Goal: Task Accomplishment & Management: Use online tool/utility

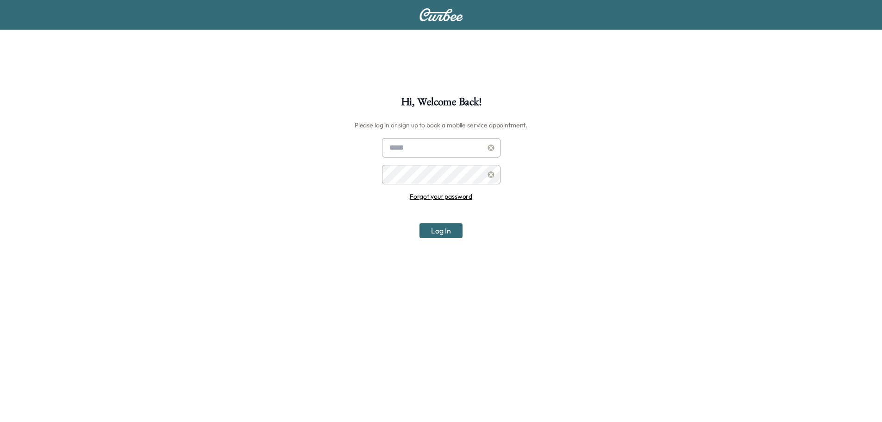
click at [439, 147] on input "text" at bounding box center [441, 147] width 118 height 19
type input "**********"
click at [419, 223] on button "Log In" at bounding box center [440, 230] width 43 height 15
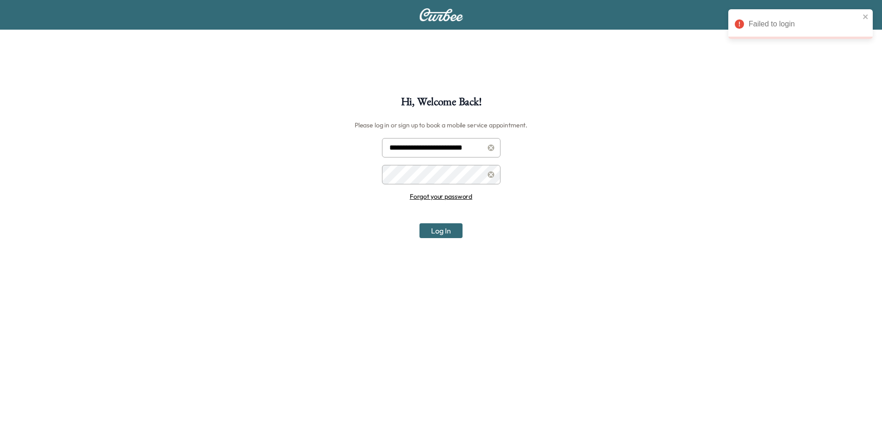
click at [419, 223] on button "Log In" at bounding box center [440, 230] width 43 height 15
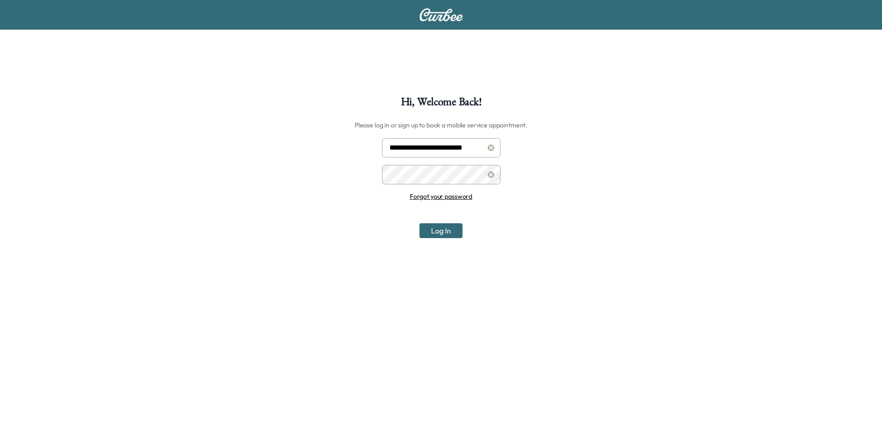
click at [419, 223] on button "Log In" at bounding box center [440, 230] width 43 height 15
click at [492, 174] on icon at bounding box center [490, 174] width 7 height 6
click at [419, 223] on button "Log In" at bounding box center [440, 230] width 43 height 15
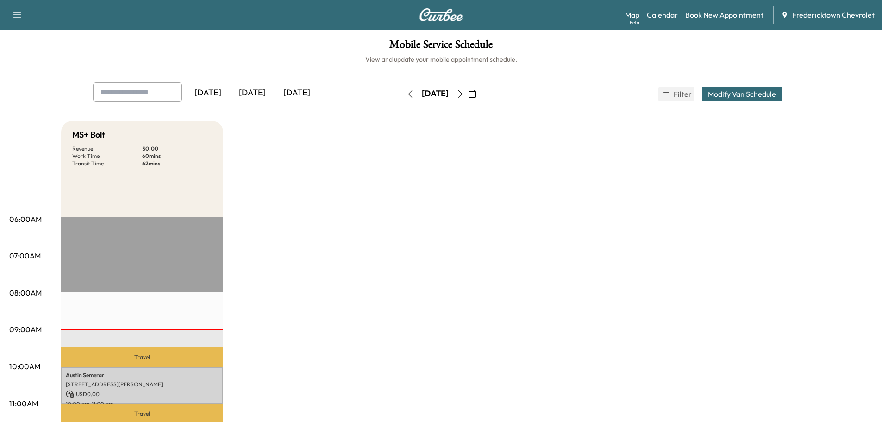
click at [257, 93] on div "[DATE]" at bounding box center [252, 92] width 44 height 21
click at [464, 95] on icon "button" at bounding box center [459, 93] width 7 height 7
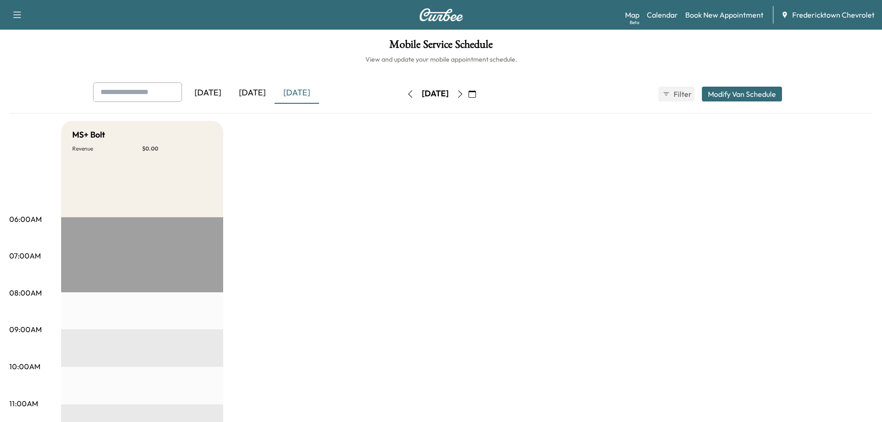
click at [402, 93] on button "button" at bounding box center [410, 94] width 16 height 15
